Goal: Information Seeking & Learning: Learn about a topic

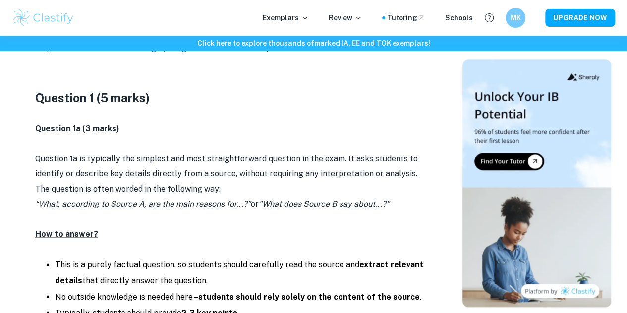
scroll to position [645, 0]
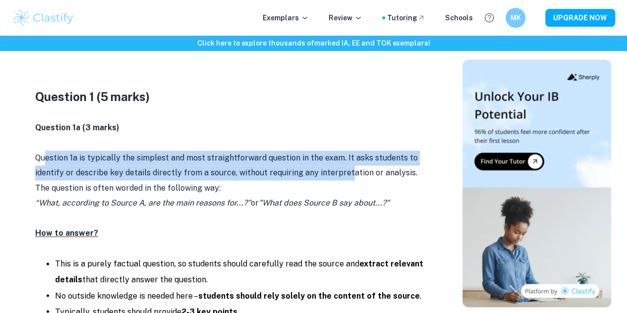
drag, startPoint x: 45, startPoint y: 165, endPoint x: 307, endPoint y: 177, distance: 262.6
click at [335, 174] on p "Question 1a is typically the simplest and most straightforward question in the …" at bounding box center [233, 173] width 397 height 45
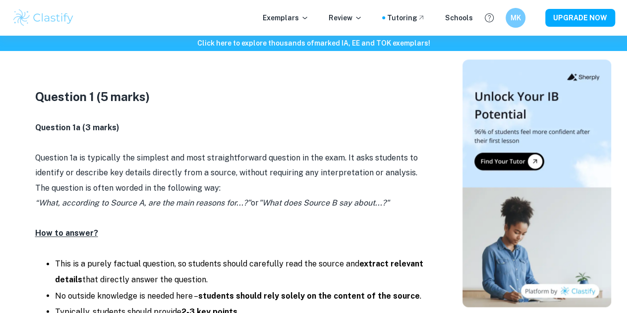
click at [200, 194] on p "Question 1a is typically the simplest and most straightforward question in the …" at bounding box center [233, 173] width 397 height 45
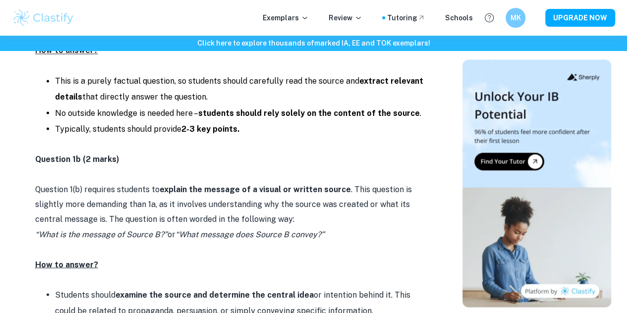
scroll to position [843, 0]
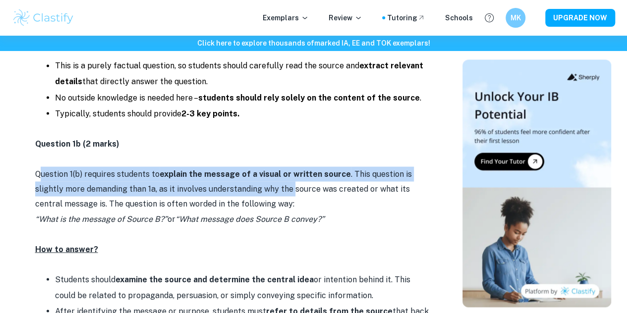
drag, startPoint x: 40, startPoint y: 178, endPoint x: 294, endPoint y: 185, distance: 254.4
click at [294, 185] on p "Question 1(b) requires students to explain the message of a visual or written s…" at bounding box center [233, 189] width 397 height 45
click at [251, 198] on p "Question 1(b) requires students to explain the message of a visual or written s…" at bounding box center [233, 189] width 397 height 45
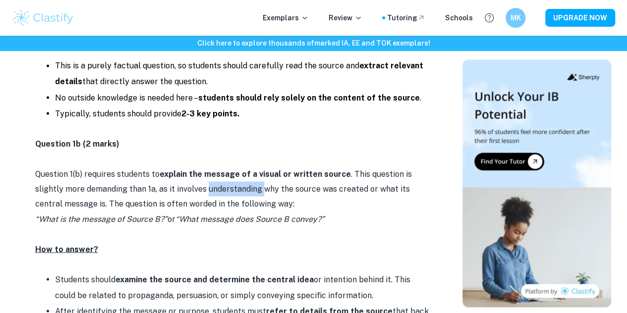
click at [251, 198] on p "Question 1(b) requires students to explain the message of a visual or written s…" at bounding box center [233, 189] width 397 height 45
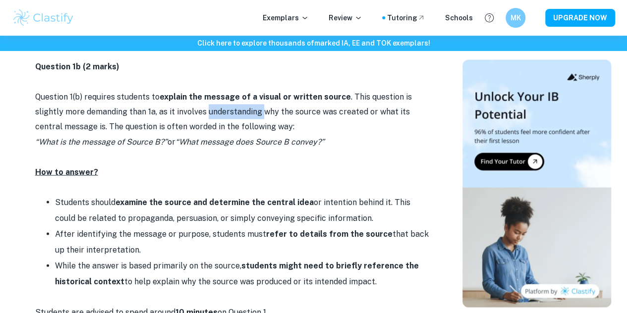
scroll to position [942, 0]
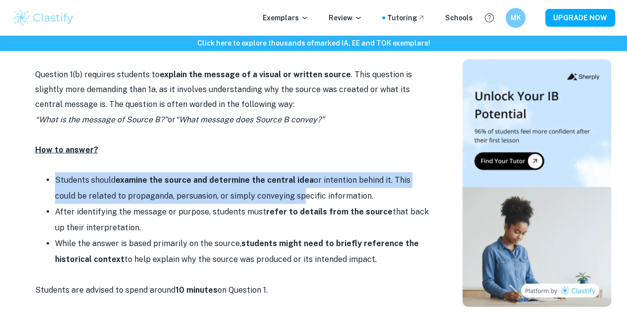
drag, startPoint x: 51, startPoint y: 186, endPoint x: 273, endPoint y: 200, distance: 222.5
click at [273, 200] on ul "Students should examine the source and determine the central idea or intention …" at bounding box center [233, 220] width 397 height 95
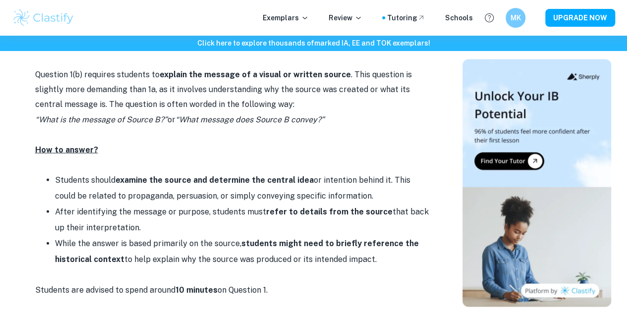
click at [312, 196] on li "Students should examine the source and determine the central idea or intention …" at bounding box center [243, 189] width 377 height 32
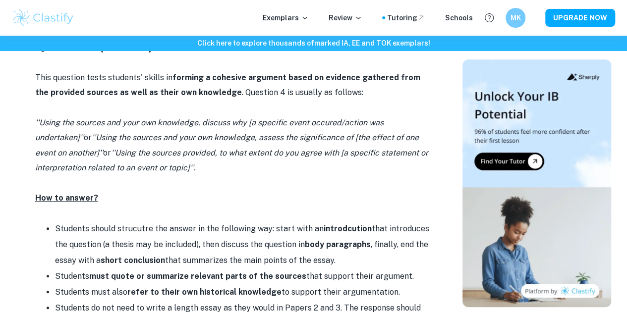
scroll to position [2082, 0]
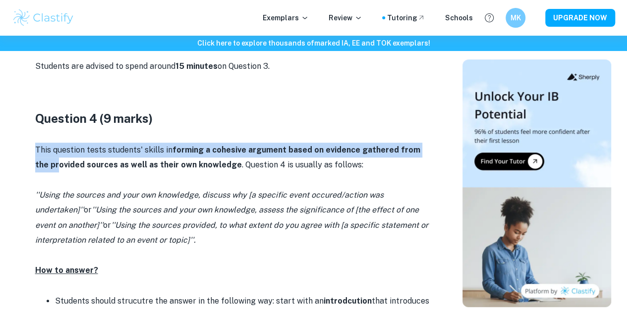
drag, startPoint x: 44, startPoint y: 162, endPoint x: 27, endPoint y: 161, distance: 16.9
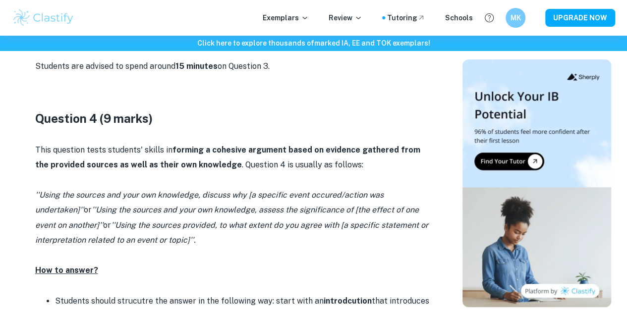
click at [67, 177] on p at bounding box center [233, 180] width 397 height 15
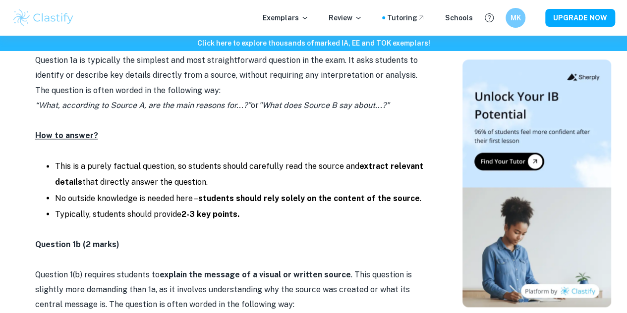
scroll to position [744, 0]
